Goal: Navigation & Orientation: Understand site structure

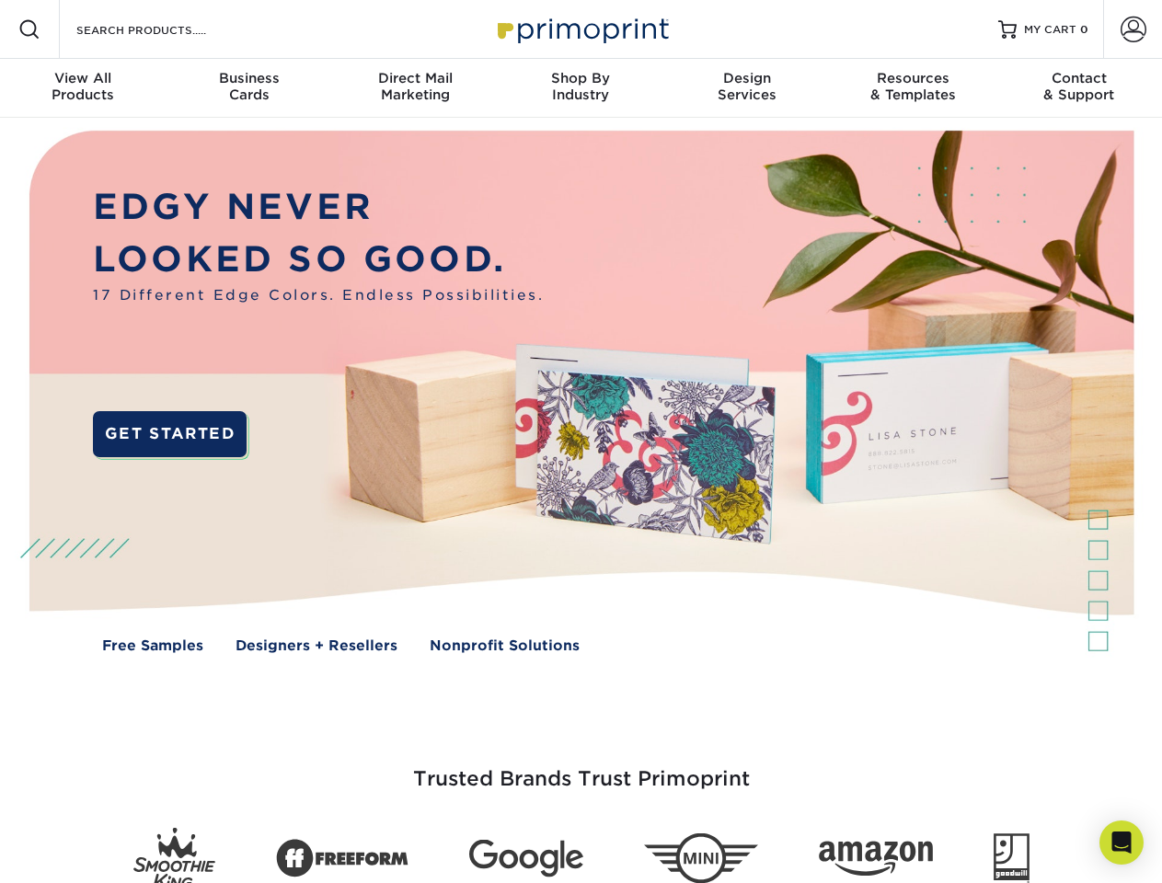
click at [581, 442] on img at bounding box center [581, 405] width 1150 height 575
click at [29, 29] on span at bounding box center [29, 29] width 22 height 22
click at [1133, 29] on span at bounding box center [1134, 30] width 26 height 26
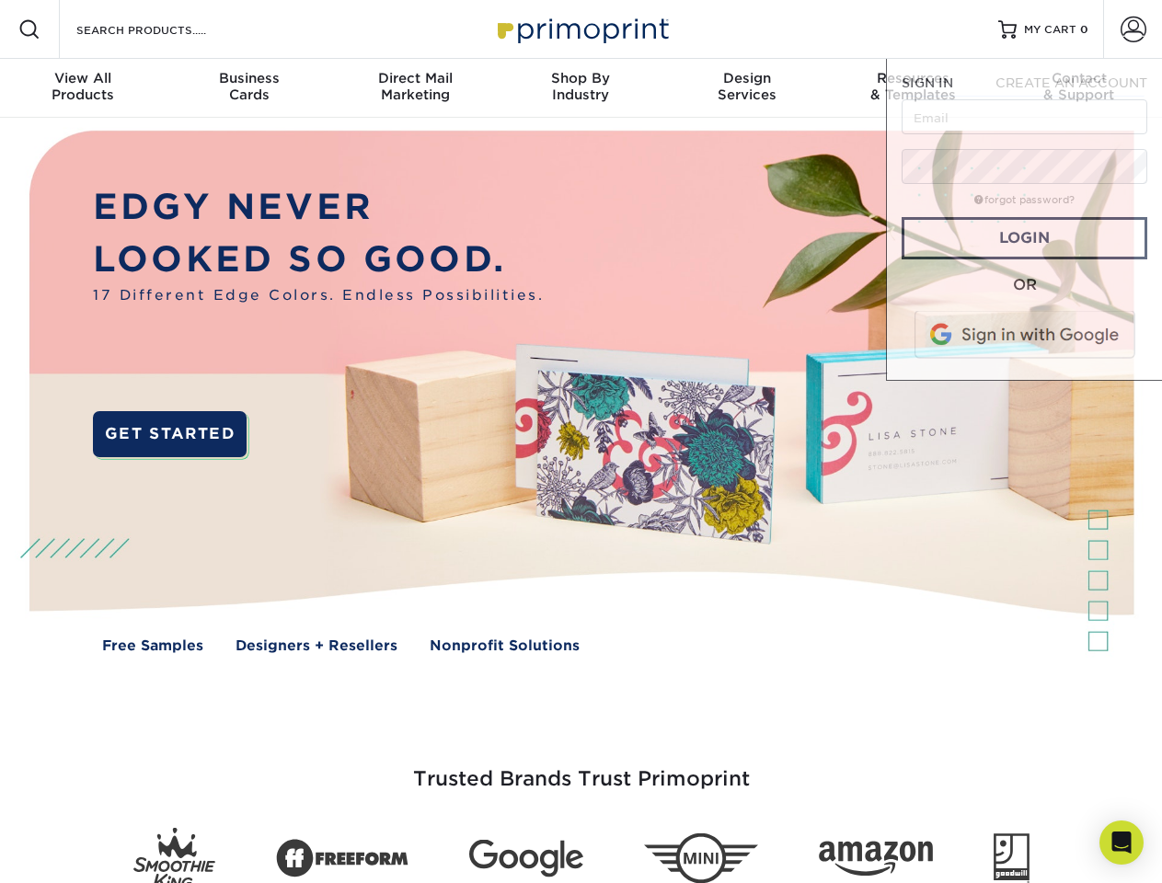
click at [83, 88] on div "View All Products" at bounding box center [83, 86] width 166 height 33
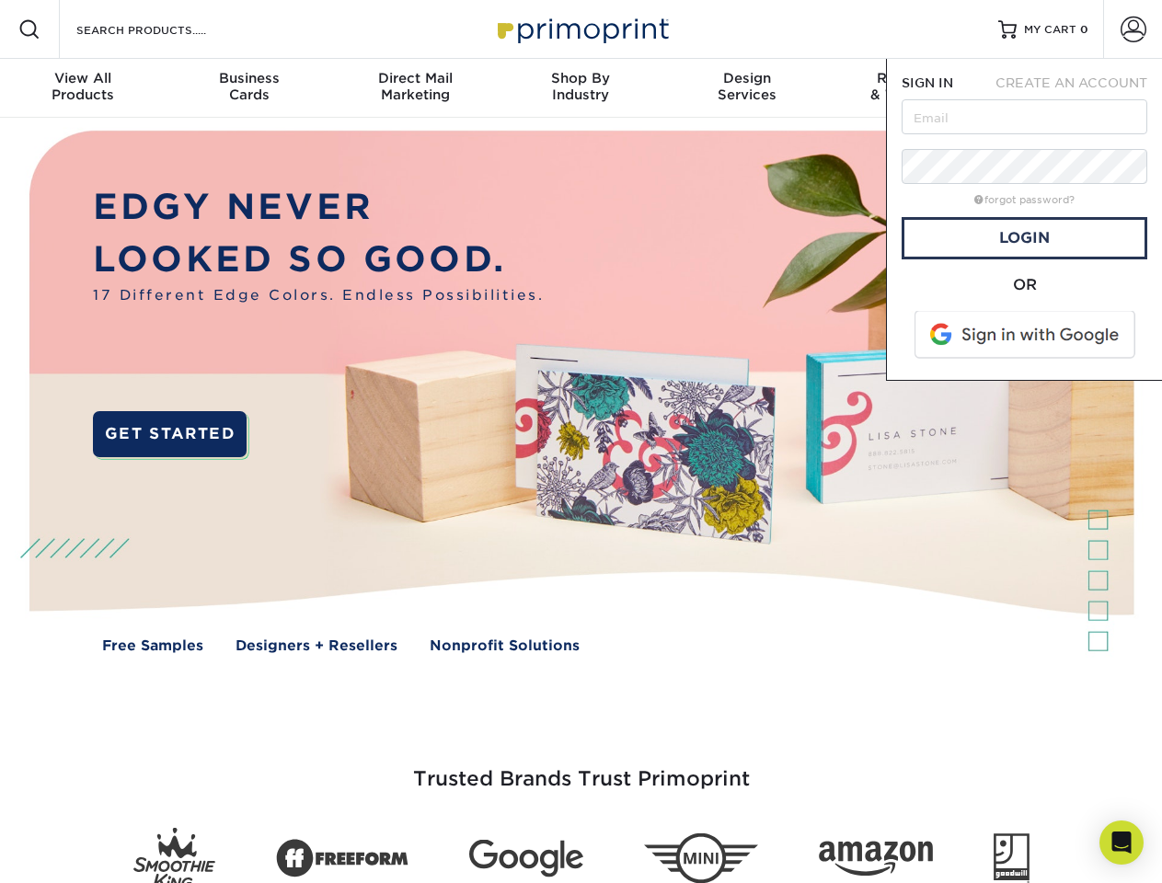
click at [248, 88] on div "Business Cards" at bounding box center [249, 86] width 166 height 33
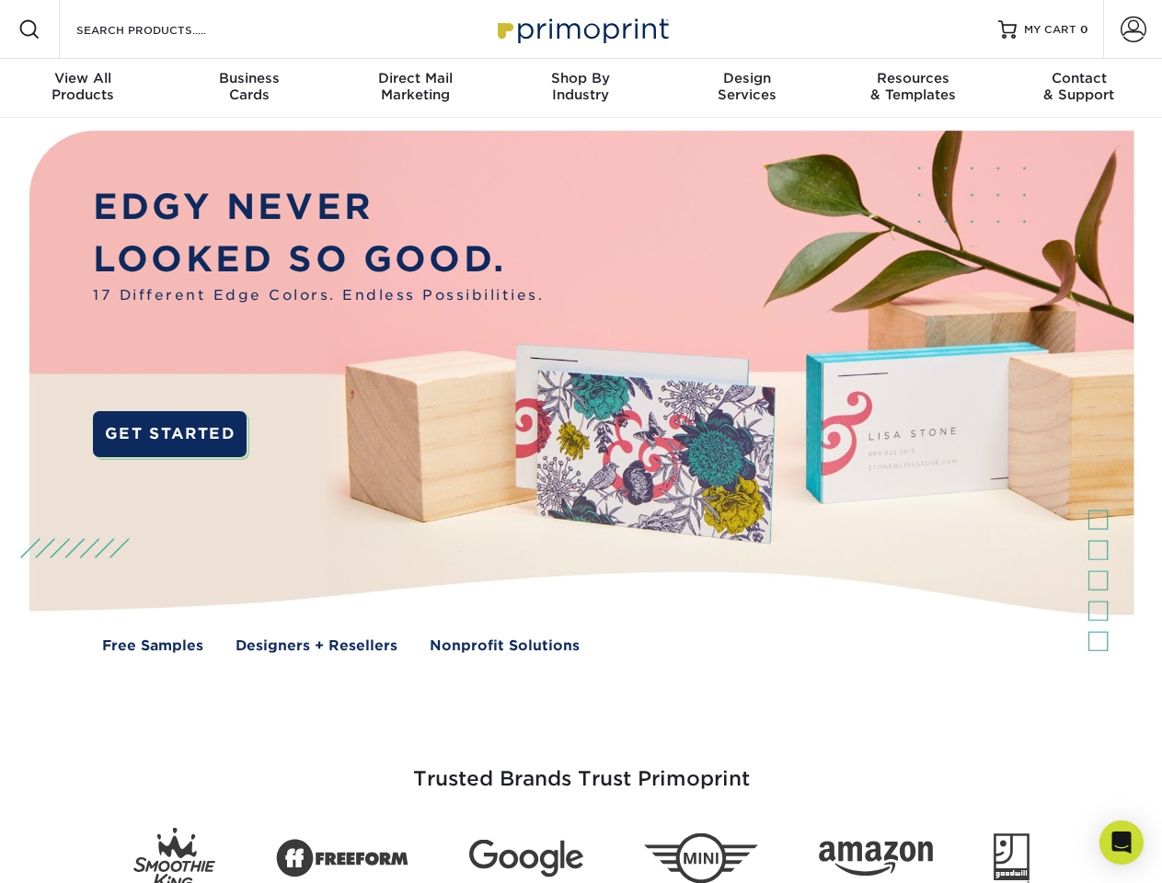
click at [415, 88] on div "Direct Mail Marketing" at bounding box center [415, 86] width 166 height 33
click at [581, 88] on div "Shop By Industry" at bounding box center [581, 86] width 166 height 33
click at [747, 88] on div "Design Services" at bounding box center [747, 86] width 166 height 33
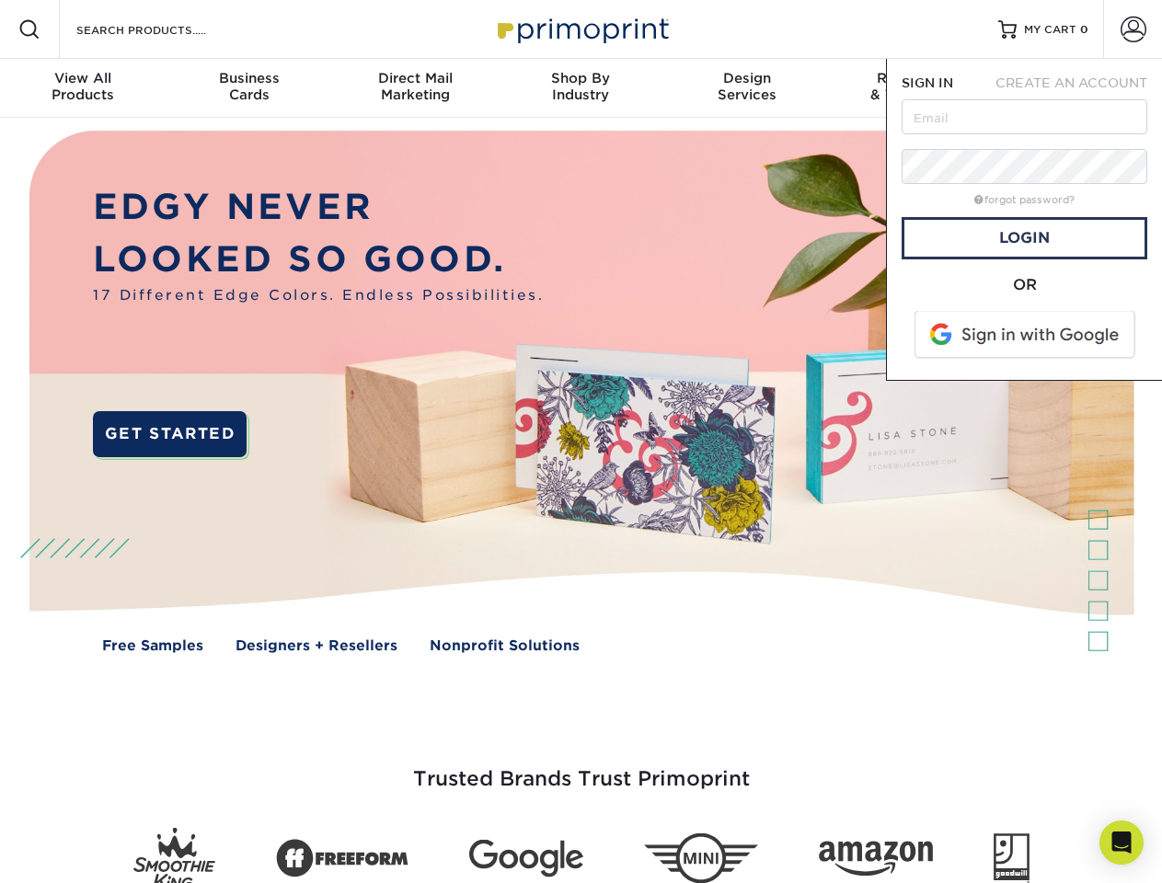
click at [913, 88] on span "SIGN IN" at bounding box center [928, 82] width 52 height 15
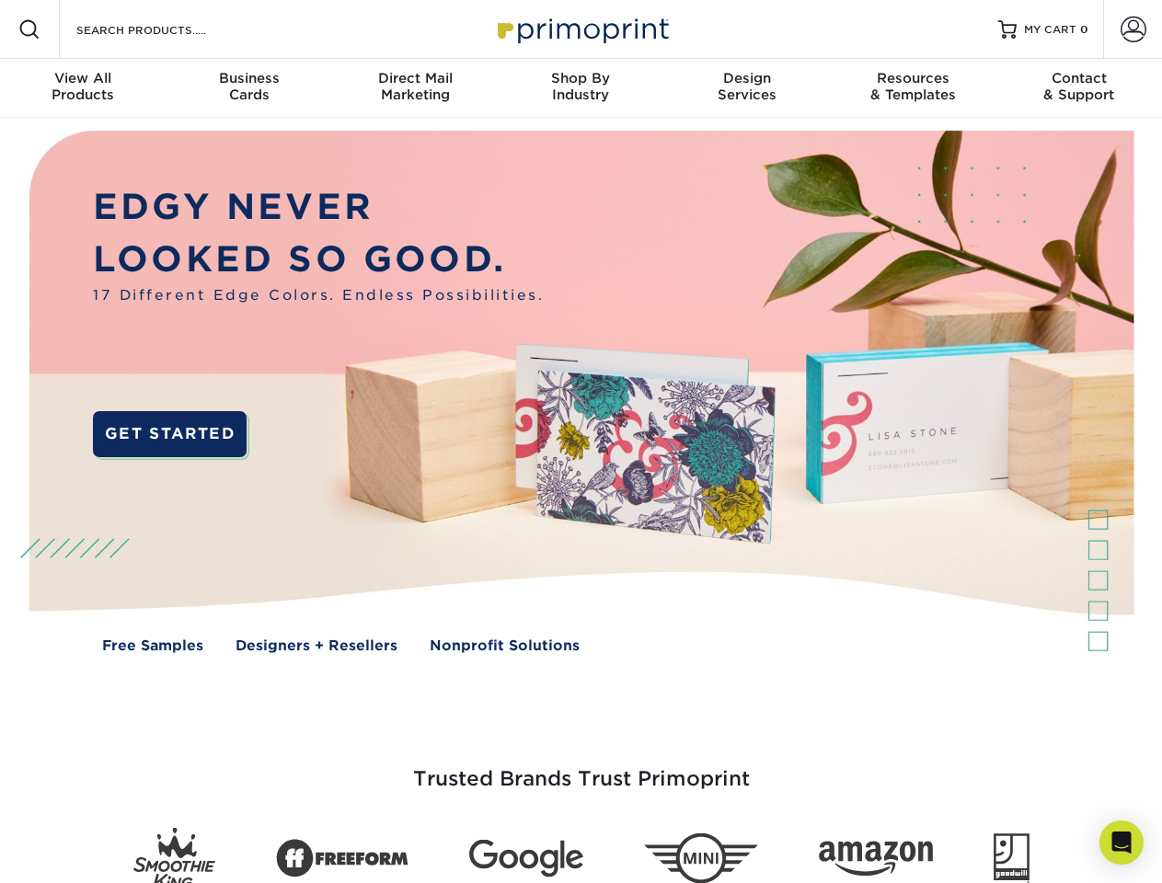
click at [1079, 88] on div "Contact & Support" at bounding box center [1079, 86] width 166 height 33
